Goal: Transaction & Acquisition: Purchase product/service

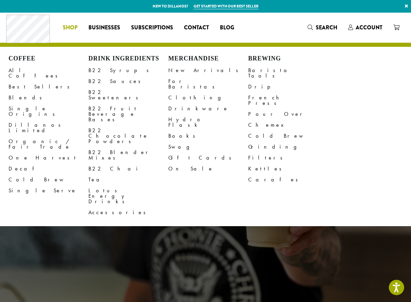
click at [68, 29] on li "Coffee All Coffees Best Sellers Blends Single Origins Dillanos Limited Organic …" at bounding box center [70, 27] width 26 height 11
click at [26, 107] on link "Single Origins" at bounding box center [49, 111] width 80 height 16
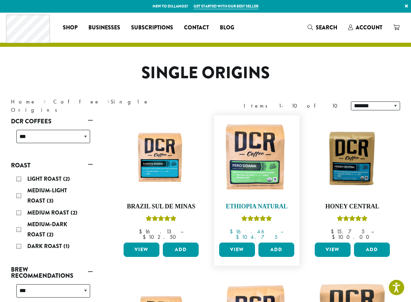
click at [257, 166] on img at bounding box center [256, 158] width 78 height 78
